Goal: Information Seeking & Learning: Learn about a topic

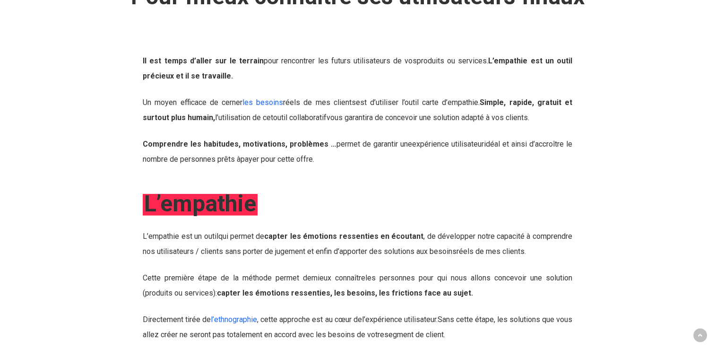
scroll to position [189, 0]
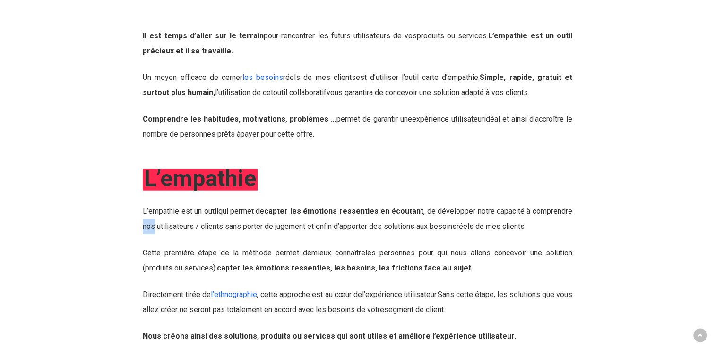
drag, startPoint x: 143, startPoint y: 220, endPoint x: 154, endPoint y: 226, distance: 12.7
click at [154, 226] on p "L’ empathie est un outil qui permet de capter les émotions ressenties en écouta…" at bounding box center [357, 225] width 429 height 42
drag, startPoint x: 154, startPoint y: 226, endPoint x: 142, endPoint y: 215, distance: 16.7
click at [142, 215] on div "Il est temps d’aller sur le terrain pour rencontrer les futurs utilisateurs de …" at bounding box center [358, 224] width 440 height 393
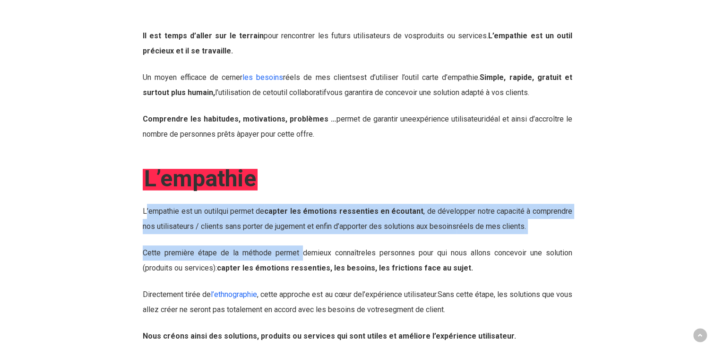
drag, startPoint x: 145, startPoint y: 211, endPoint x: 299, endPoint y: 252, distance: 159.5
click at [299, 252] on div "L’ empathie est un outil qui permet de capter les émotions ressenties en écouta…" at bounding box center [357, 312] width 429 height 217
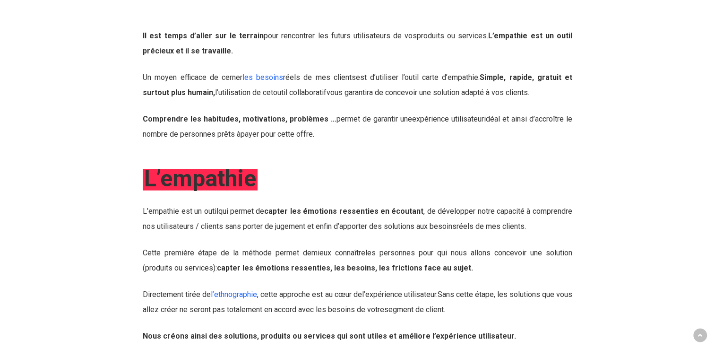
click at [122, 227] on div at bounding box center [116, 224] width 44 height 393
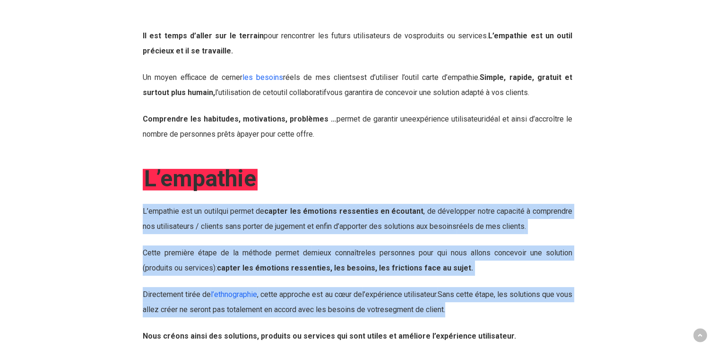
drag, startPoint x: 143, startPoint y: 210, endPoint x: 467, endPoint y: 309, distance: 338.7
click at [467, 309] on div "L’ empathie est un outil qui permet de capter les émotions ressenties en écouta…" at bounding box center [357, 312] width 429 height 217
drag, startPoint x: 467, startPoint y: 309, endPoint x: 417, endPoint y: 306, distance: 49.7
copy div "L’ empathie est un outil qui permet de capter les émotions ressenties en écouta…"
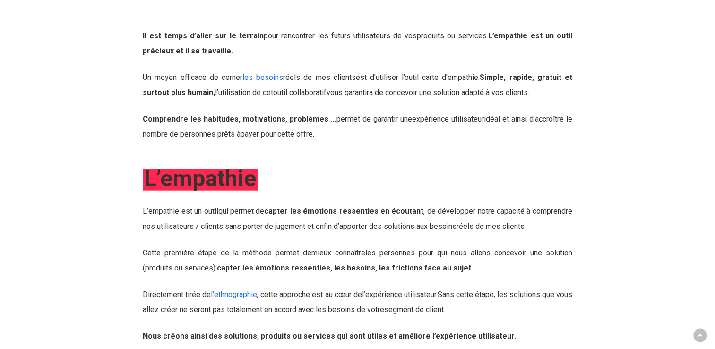
click at [104, 315] on div at bounding box center [116, 224] width 44 height 393
drag, startPoint x: 238, startPoint y: 253, endPoint x: 257, endPoint y: 256, distance: 19.2
click at [257, 256] on span "Cette première étape de la méthode permet de" at bounding box center [227, 252] width 169 height 9
drag, startPoint x: 257, startPoint y: 256, endPoint x: 241, endPoint y: 254, distance: 16.7
click at [241, 254] on span "Cette première étape de la méthode permet de" at bounding box center [227, 252] width 169 height 9
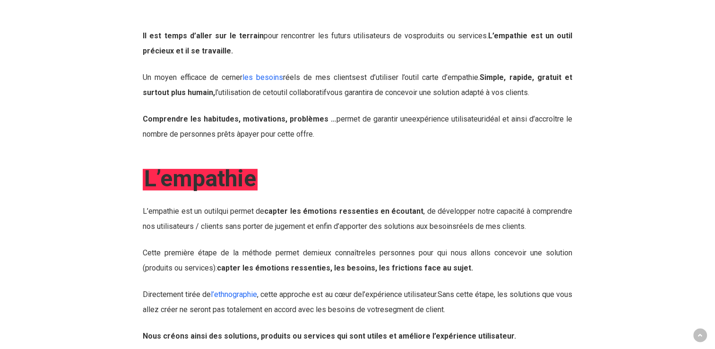
click at [264, 277] on p "Cette première étape de la méthode permet de mieux connaître les personnes pour…" at bounding box center [357, 266] width 429 height 42
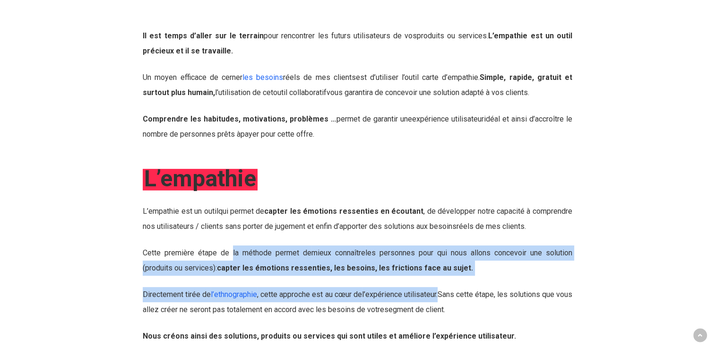
drag, startPoint x: 229, startPoint y: 252, endPoint x: 449, endPoint y: 290, distance: 223.6
click at [449, 290] on div "L’ empathie est un outil qui permet de capter les émotions ressenties en écouta…" at bounding box center [357, 312] width 429 height 217
drag, startPoint x: 449, startPoint y: 290, endPoint x: 403, endPoint y: 300, distance: 47.3
copy div "la méthode permet de mieux connaître les personnes pour qui nous allons concevo…"
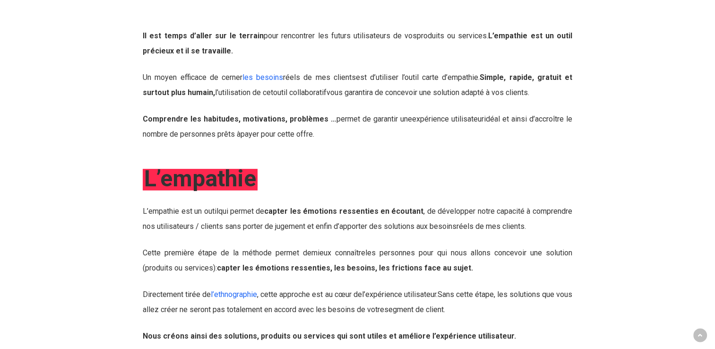
click at [384, 163] on div at bounding box center [357, 159] width 429 height 12
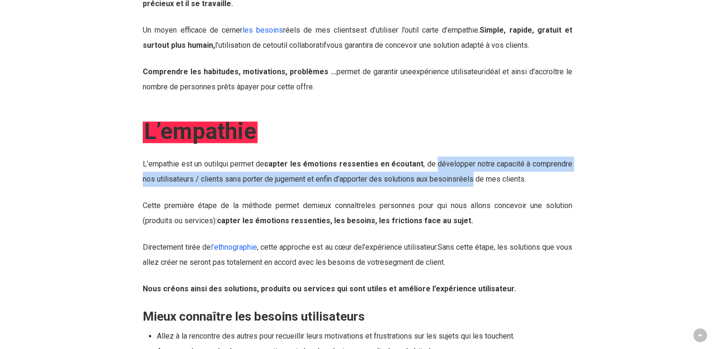
drag, startPoint x: 435, startPoint y: 165, endPoint x: 478, endPoint y: 179, distance: 45.0
click at [478, 179] on p "L’ empathie est un outil qui permet de capter les émotions ressenties en écouta…" at bounding box center [357, 177] width 429 height 42
drag, startPoint x: 478, startPoint y: 179, endPoint x: 459, endPoint y: 169, distance: 21.8
copy p "développer notre capacité à comprendre nos utilisateurs / clients sans porter d…"
